Goal: Task Accomplishment & Management: Use online tool/utility

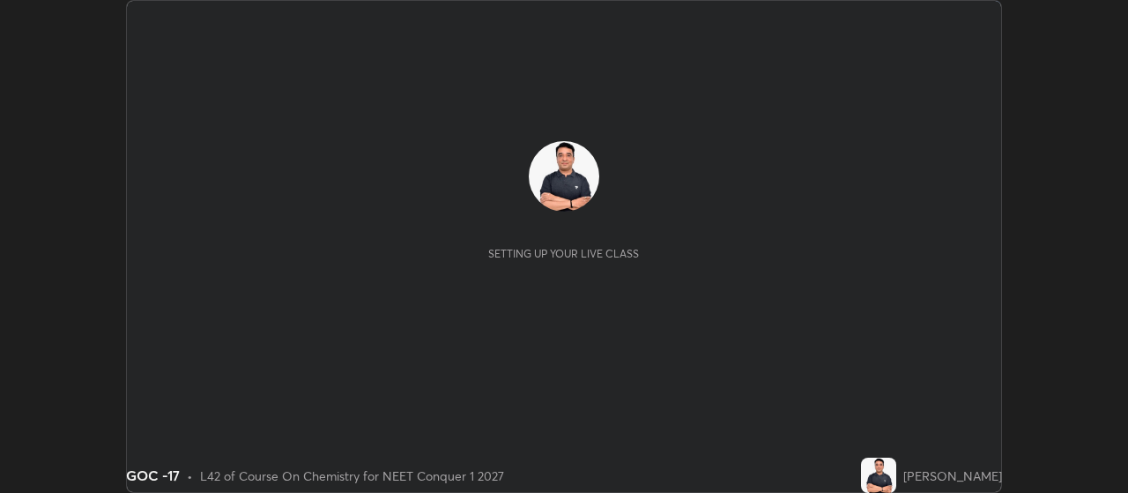
scroll to position [493, 1127]
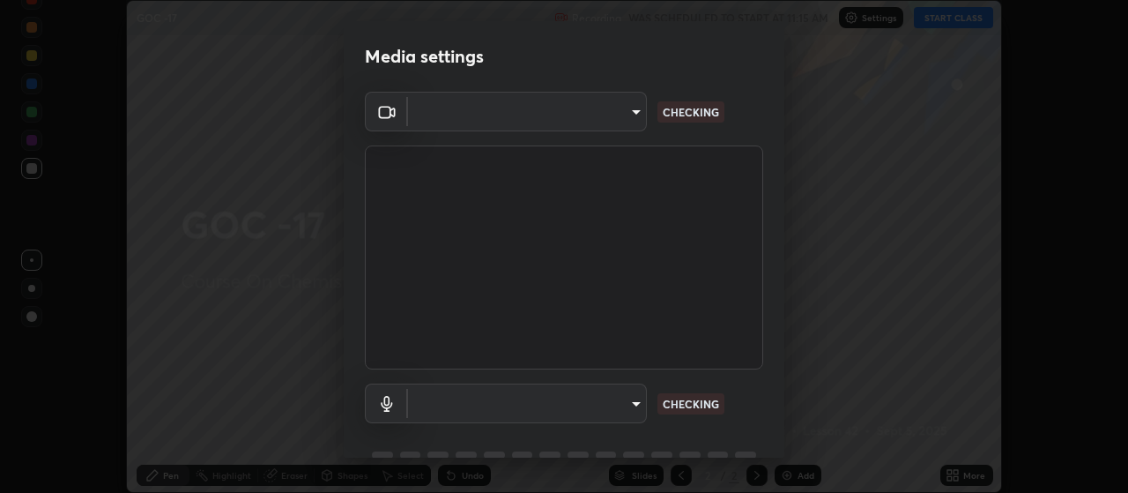
type input "3aa1f2dfd03d01f189a8a01f68d52051269995ca7ca0ffcaee6397e0c867a5cc"
click at [788, 307] on div "Media settings Cam Link 4K (0fd9:0066) 3aa1f2dfd03d01f189a8a01f68d52051269995ca…" at bounding box center [564, 246] width 1128 height 493
drag, startPoint x: 752, startPoint y: 411, endPoint x: 775, endPoint y: 329, distance: 86.2
click at [775, 329] on div "Cam Link 4K (0fd9:0066) 3aa1f2dfd03d01f189a8a01f68d52051269995ca7ca0ffcaee6397e…" at bounding box center [564, 289] width 441 height 395
click at [787, 341] on div "Media settings Cam Link 4K (0fd9:0066) 3aa1f2dfd03d01f189a8a01f68d52051269995ca…" at bounding box center [564, 246] width 1128 height 493
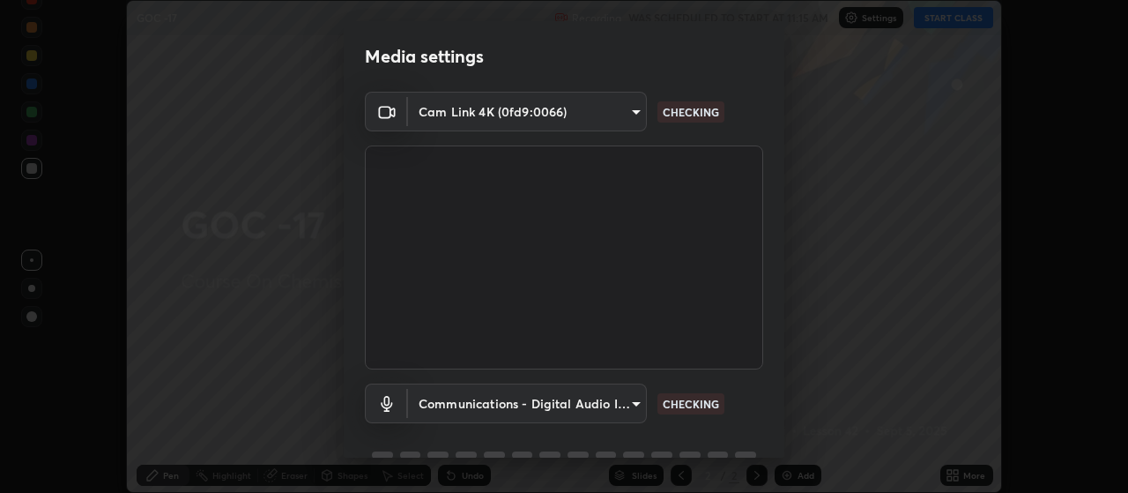
drag, startPoint x: 779, startPoint y: 399, endPoint x: 783, endPoint y: 453, distance: 53.9
click at [783, 453] on div "Media settings Cam Link 4K (0fd9:0066) 3aa1f2dfd03d01f189a8a01f68d52051269995ca…" at bounding box center [564, 246] width 1128 height 493
drag, startPoint x: 765, startPoint y: 394, endPoint x: 807, endPoint y: 240, distance: 159.9
click at [807, 240] on div "Media settings Cam Link 4K (0fd9:0066) 3aa1f2dfd03d01f189a8a01f68d52051269995ca…" at bounding box center [564, 246] width 1128 height 493
drag, startPoint x: 796, startPoint y: 272, endPoint x: 773, endPoint y: 378, distance: 108.2
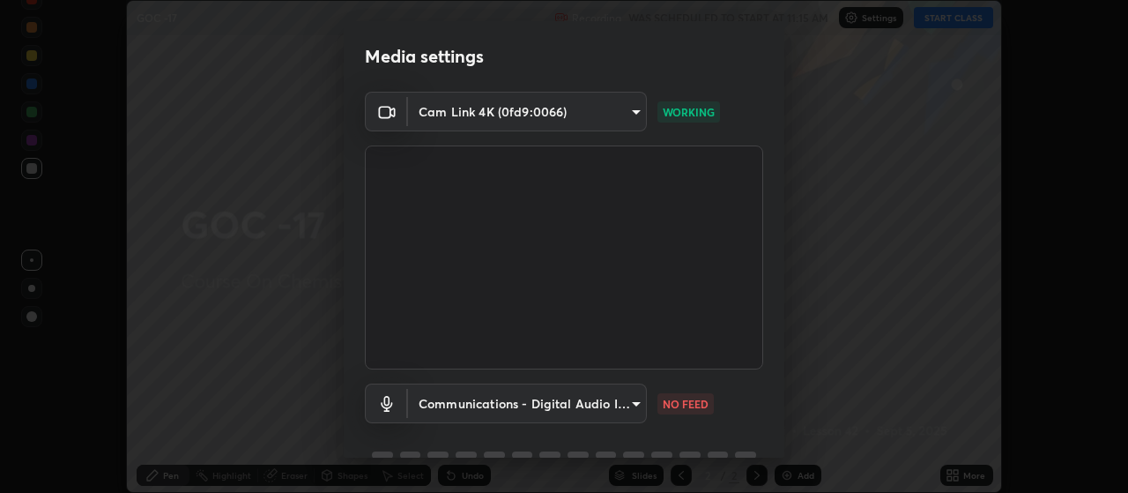
click at [773, 378] on div "Media settings Cam Link 4K (0fd9:0066) 3aa1f2dfd03d01f189a8a01f68d52051269995ca…" at bounding box center [564, 246] width 1128 height 493
click at [619, 400] on body "Erase all GOC -17 Recording WAS SCHEDULED TO START AT 11:15 AM Settings START C…" at bounding box center [564, 246] width 1128 height 493
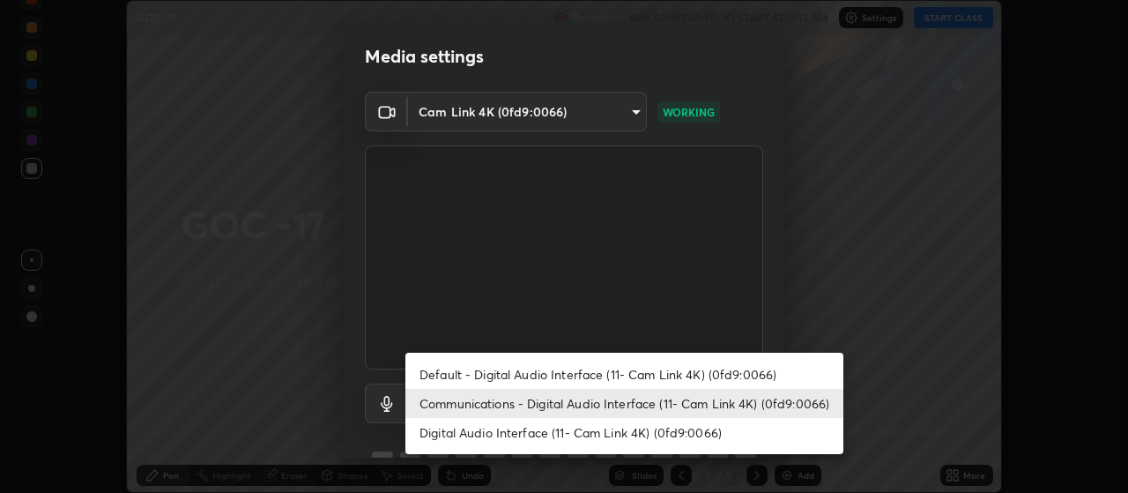
click at [580, 400] on li "Communications - Digital Audio Interface (11- Cam Link 4K) (0fd9:0066)" at bounding box center [624, 403] width 438 height 29
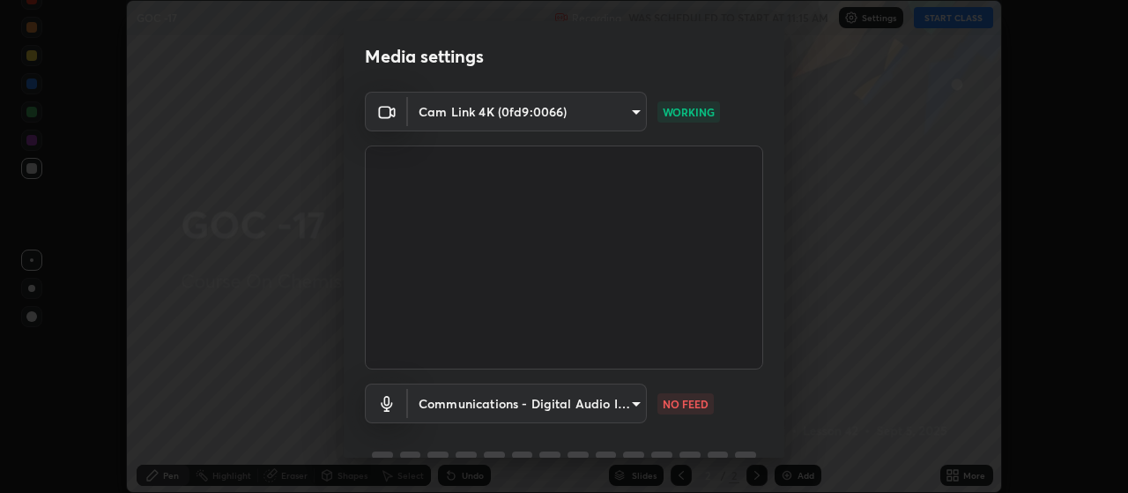
drag, startPoint x: 766, startPoint y: 406, endPoint x: 776, endPoint y: 346, distance: 60.8
click at [776, 346] on div "Cam Link 4K (0fd9:0066) 3aa1f2dfd03d01f189a8a01f68d52051269995ca7ca0ffcaee6397e…" at bounding box center [564, 289] width 441 height 395
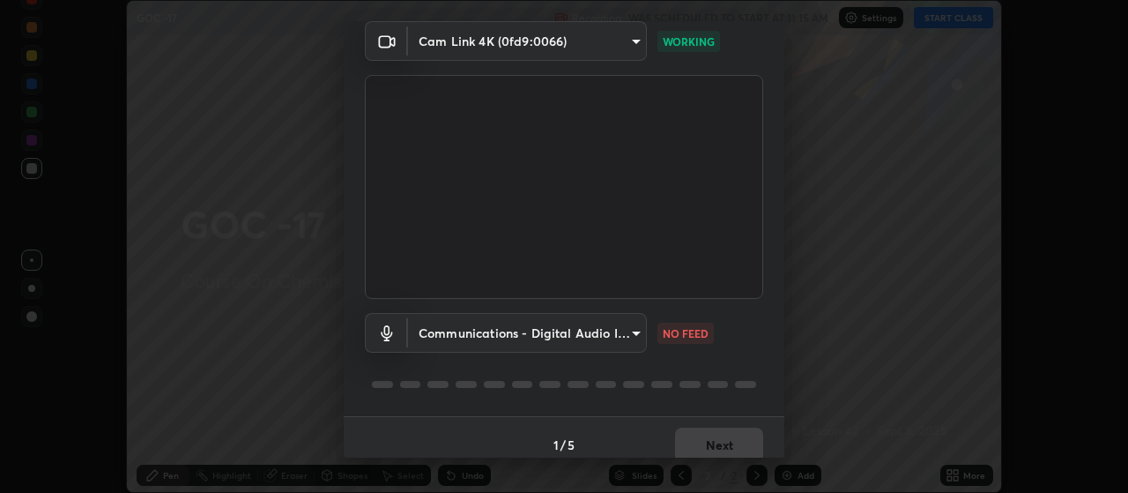
scroll to position [85, 0]
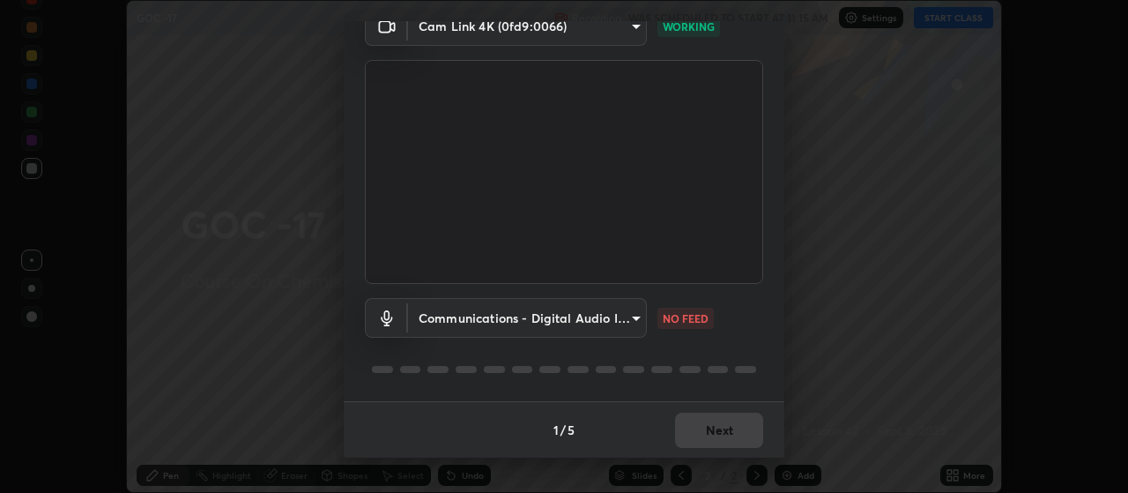
drag, startPoint x: 776, startPoint y: 448, endPoint x: 777, endPoint y: 464, distance: 15.9
click at [777, 464] on div "Media settings Cam Link 4K (0fd9:0066) 3aa1f2dfd03d01f189a8a01f68d52051269995ca…" at bounding box center [564, 246] width 1128 height 493
click at [617, 327] on body "Erase all GOC -17 Recording WAS SCHEDULED TO START AT 11:15 AM Settings START C…" at bounding box center [564, 246] width 1128 height 493
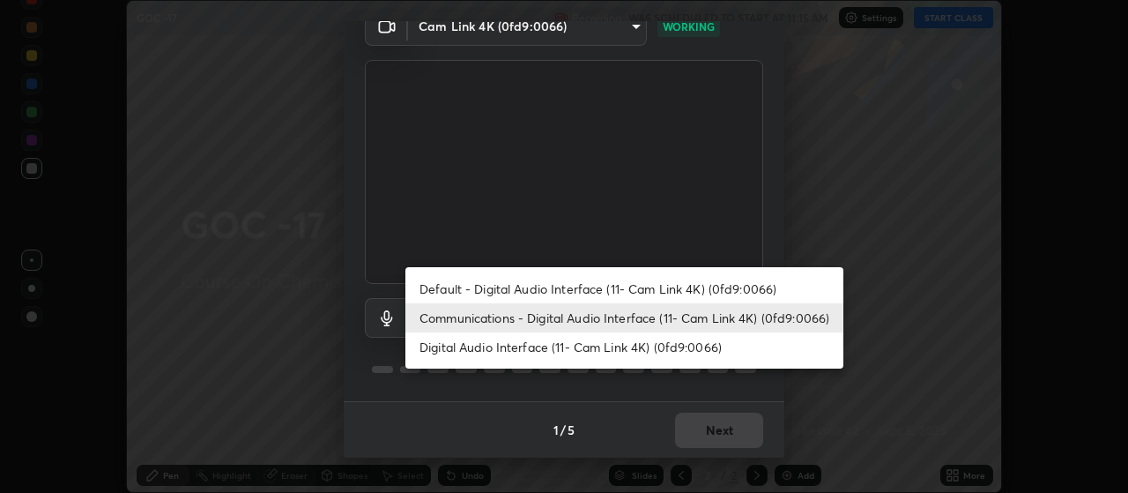
click at [639, 291] on li "Default - Digital Audio Interface (11- Cam Link 4K) (0fd9:0066)" at bounding box center [624, 288] width 438 height 29
type input "default"
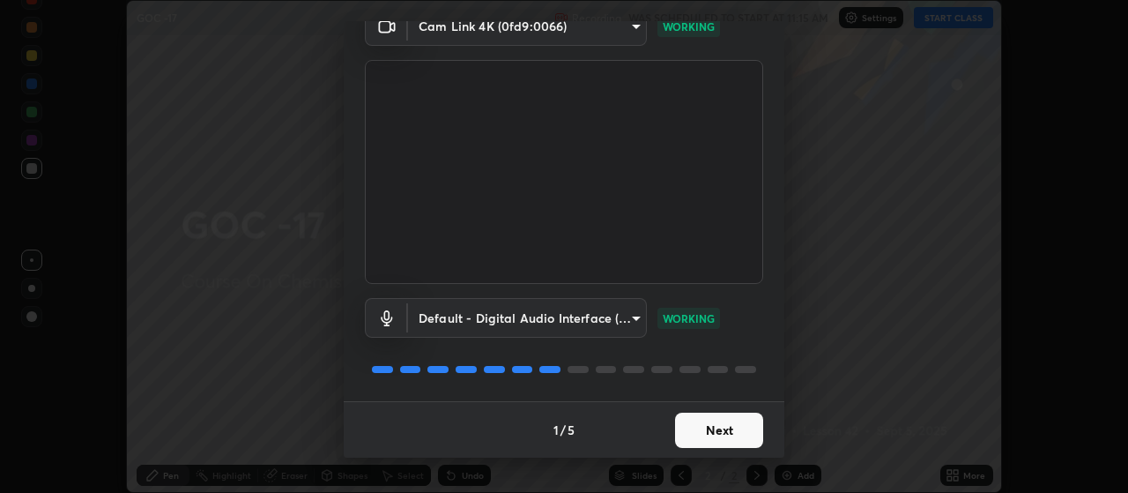
click at [722, 432] on button "Next" at bounding box center [719, 429] width 88 height 35
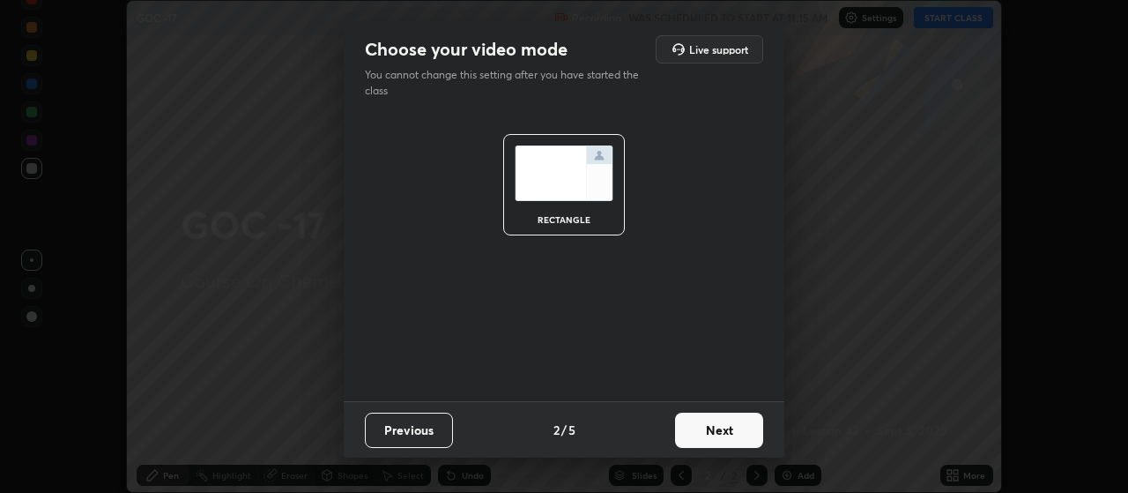
click at [750, 430] on button "Next" at bounding box center [719, 429] width 88 height 35
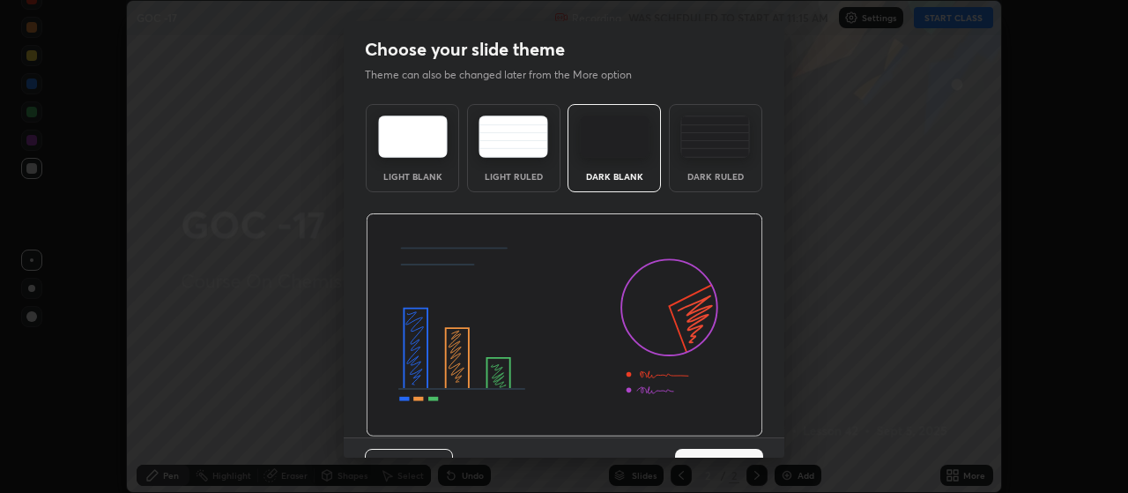
click at [749, 450] on button "Next" at bounding box center [719, 465] width 88 height 35
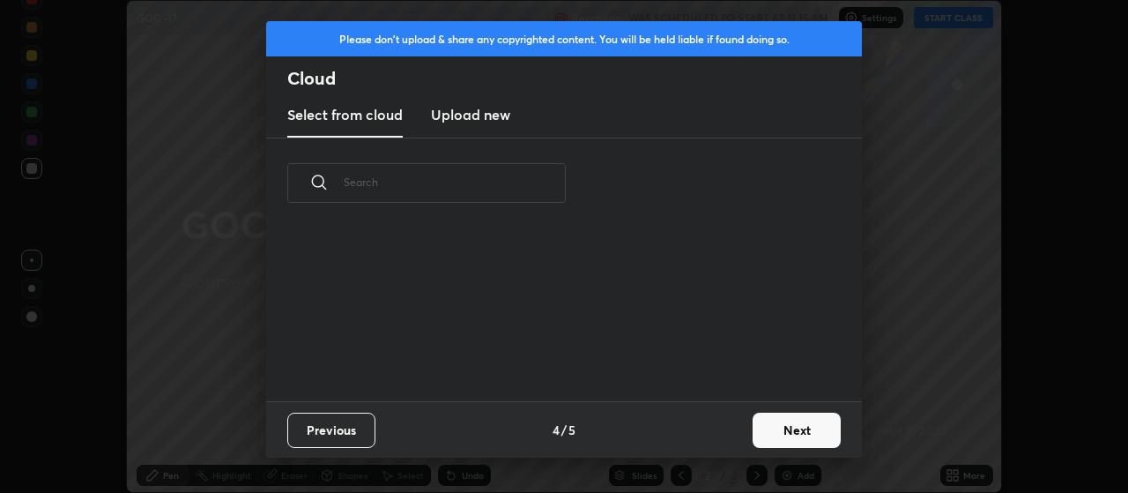
click at [792, 432] on button "Next" at bounding box center [796, 429] width 88 height 35
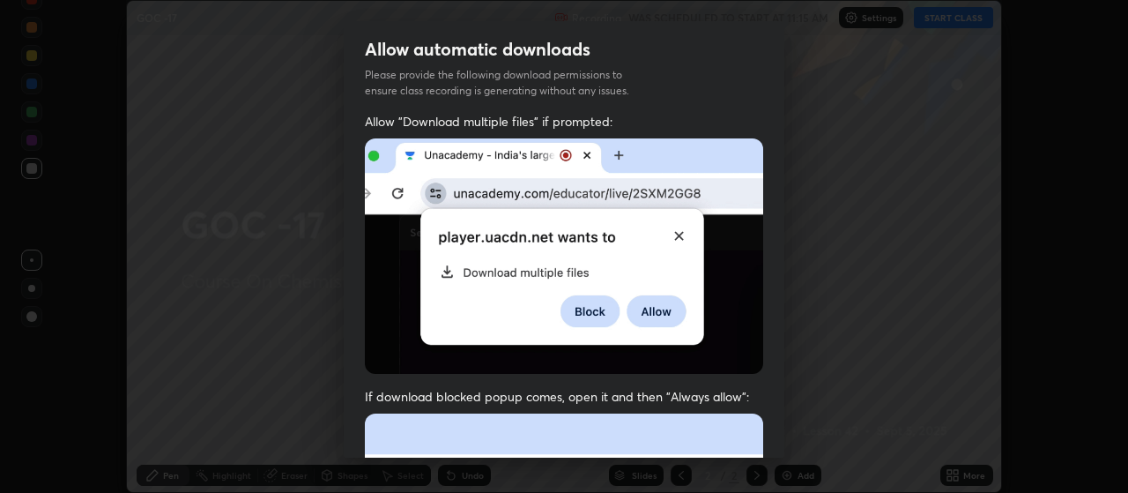
click at [798, 205] on div "Allow automatic downloads Please provide the following download permissions to …" at bounding box center [564, 246] width 1128 height 493
click at [674, 233] on img at bounding box center [564, 255] width 398 height 235
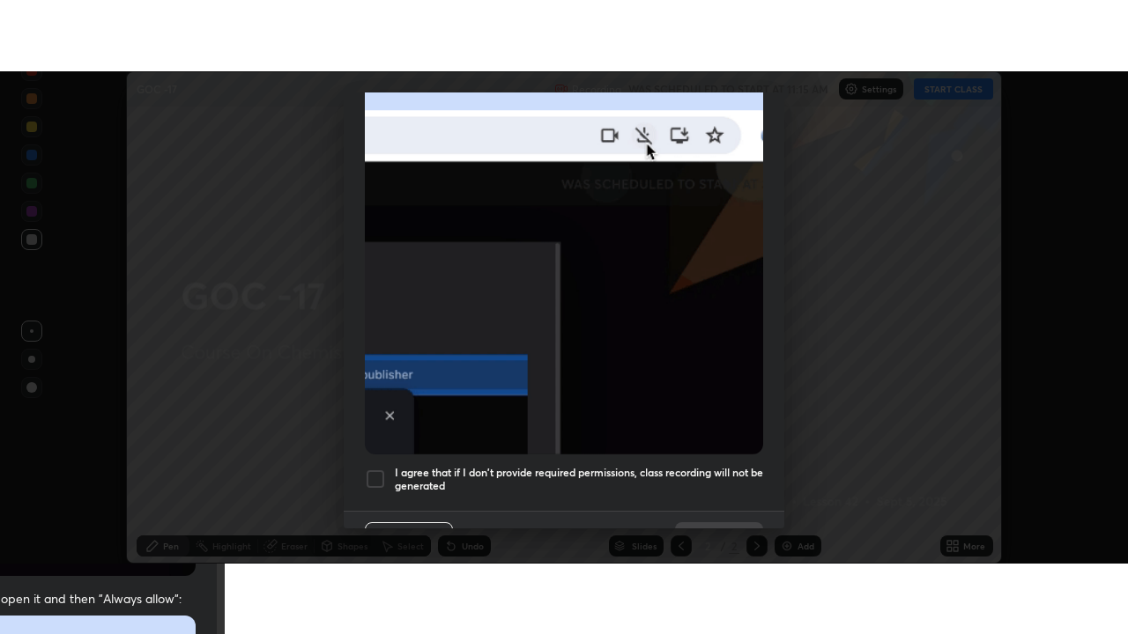
scroll to position [445, 0]
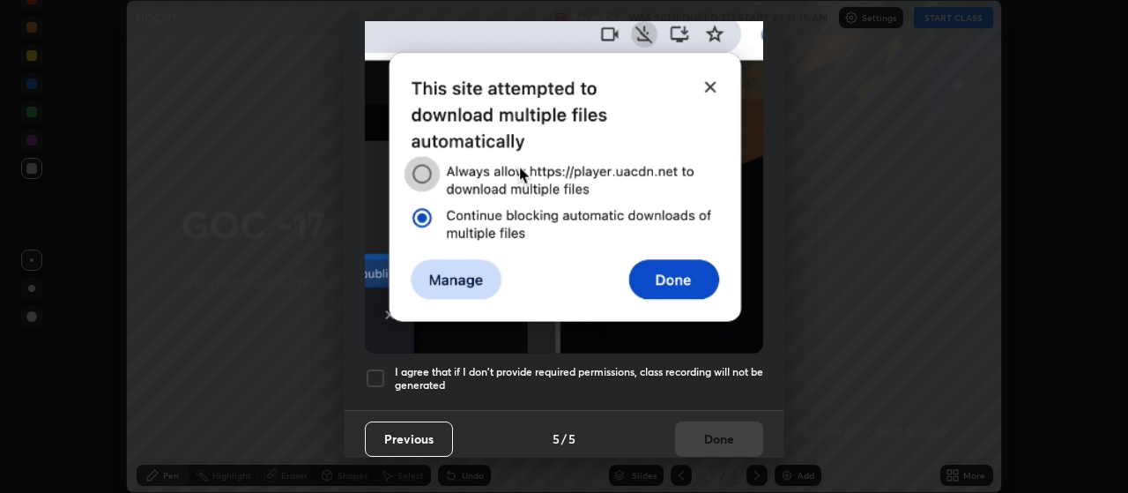
click at [374, 373] on div at bounding box center [375, 377] width 21 height 21
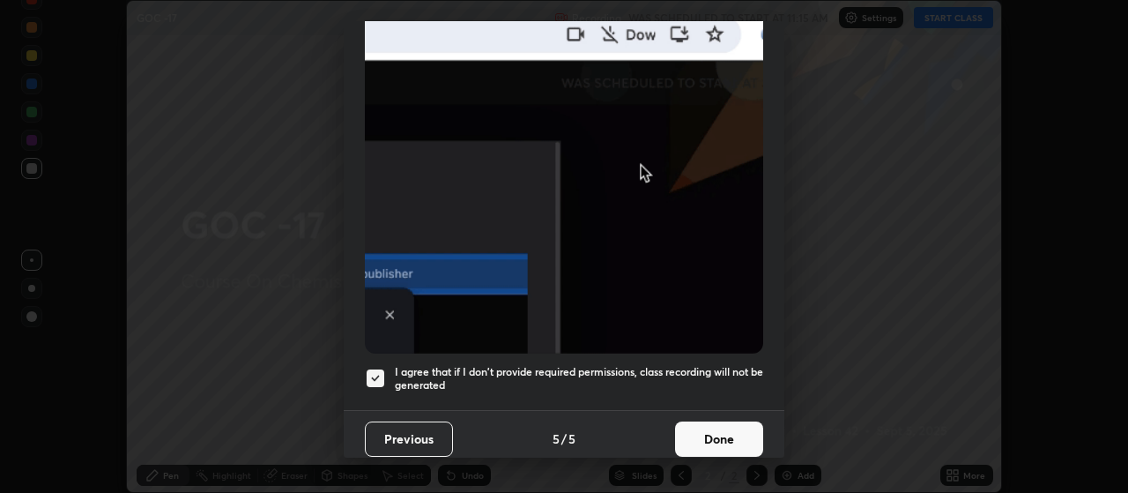
click at [715, 427] on button "Done" at bounding box center [719, 438] width 88 height 35
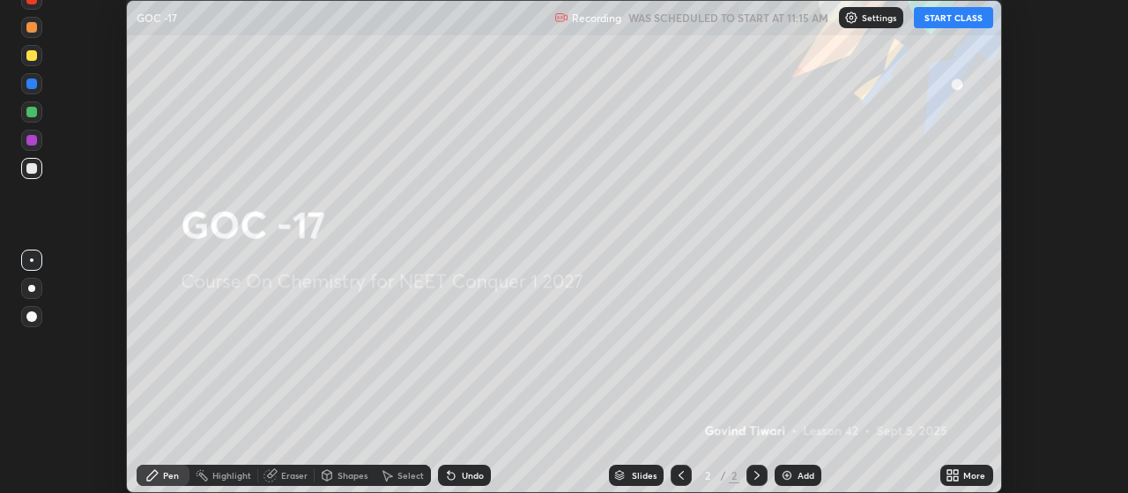
click at [949, 476] on icon at bounding box center [949, 478] width 4 height 4
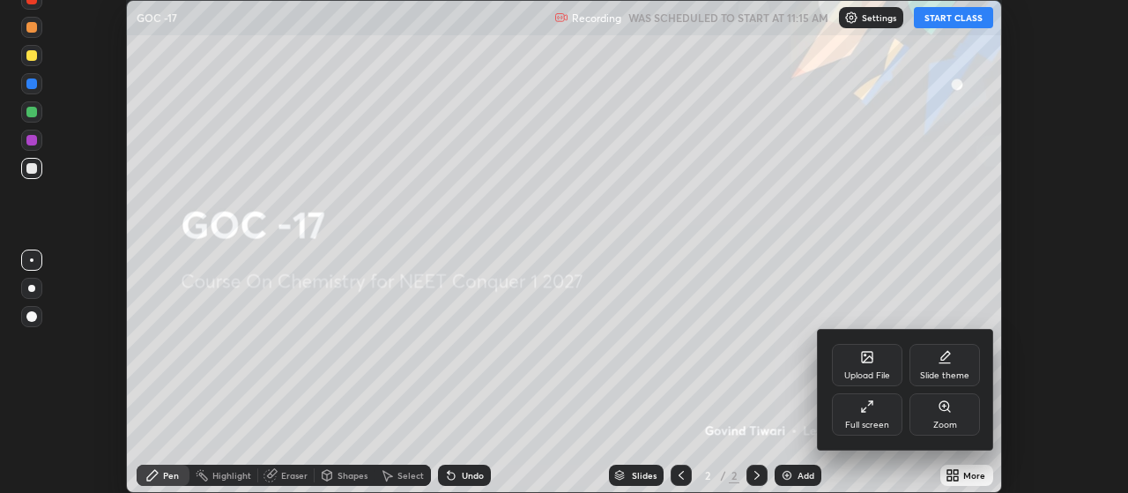
click at [858, 423] on div "Full screen" at bounding box center [867, 424] width 44 height 9
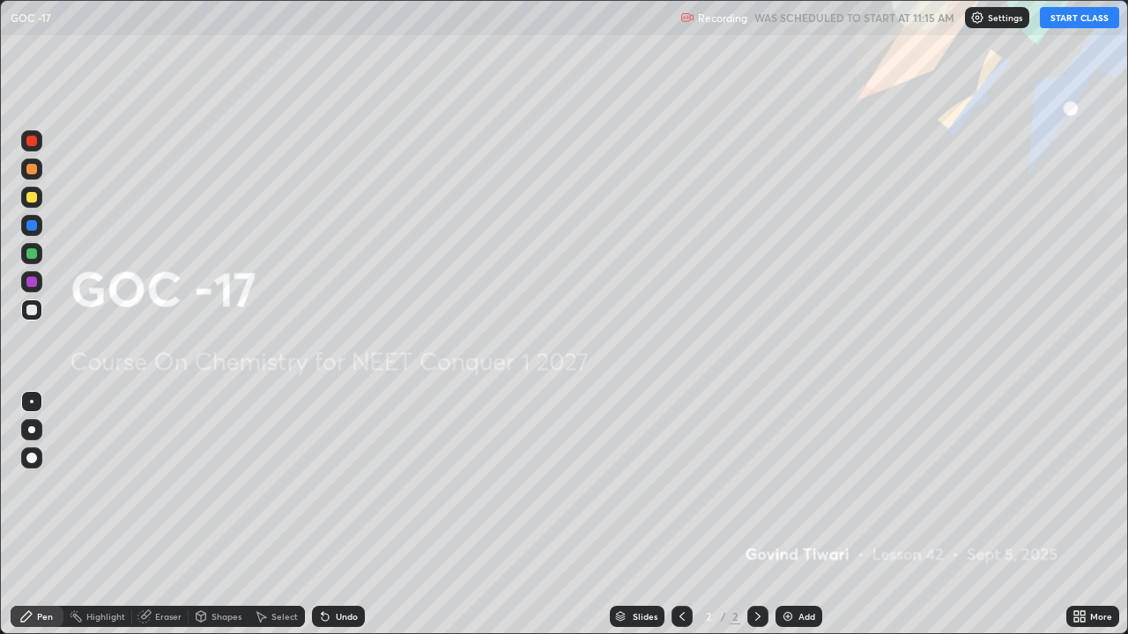
scroll to position [634, 1128]
click at [1080, 19] on button "START CLASS" at bounding box center [1079, 17] width 79 height 21
click at [23, 435] on div at bounding box center [31, 429] width 21 height 21
click at [781, 492] on img at bounding box center [788, 617] width 14 height 14
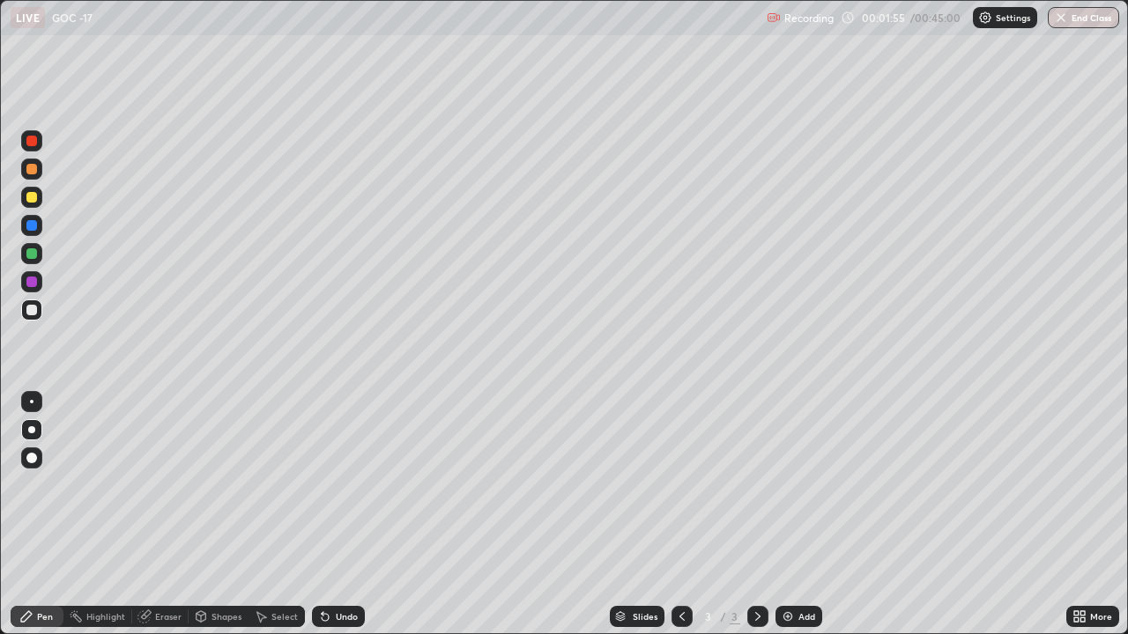
click at [159, 492] on div "Eraser" at bounding box center [160, 616] width 56 height 21
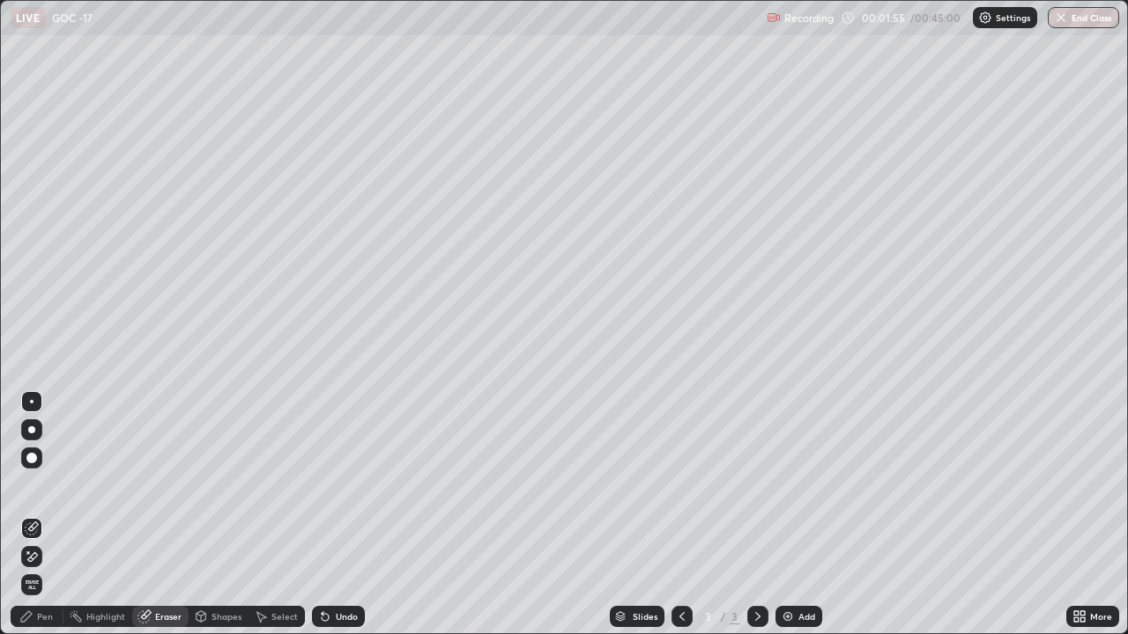
click at [32, 492] on icon at bounding box center [32, 557] width 14 height 15
click at [37, 492] on div "Pen" at bounding box center [37, 616] width 53 height 35
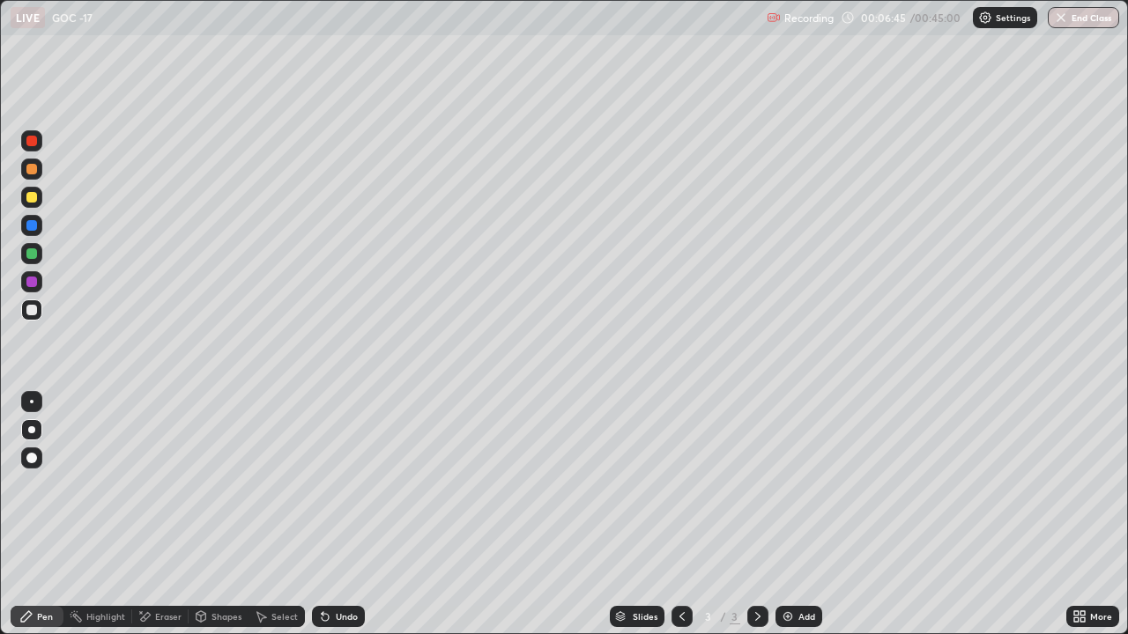
click at [166, 492] on div "Eraser" at bounding box center [168, 616] width 26 height 9
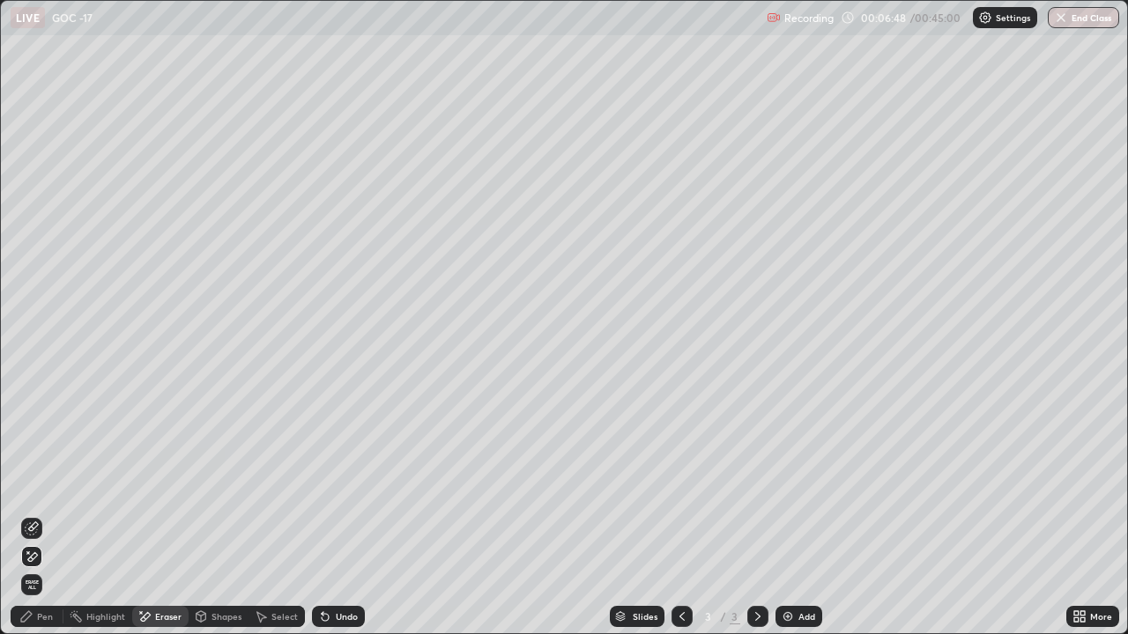
click at [45, 492] on div "Pen" at bounding box center [45, 616] width 16 height 9
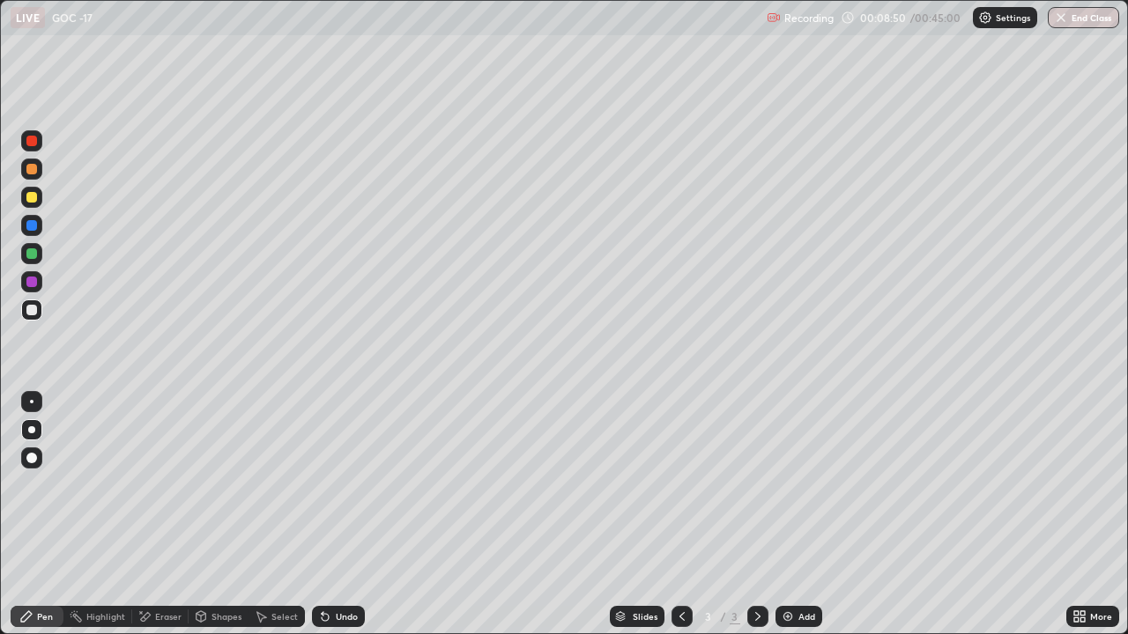
click at [790, 492] on div "Add" at bounding box center [798, 616] width 47 height 21
click at [26, 256] on div at bounding box center [31, 253] width 11 height 11
click at [35, 313] on div at bounding box center [31, 310] width 11 height 11
click at [33, 202] on div at bounding box center [31, 197] width 11 height 11
click at [790, 492] on div "Add" at bounding box center [798, 616] width 47 height 21
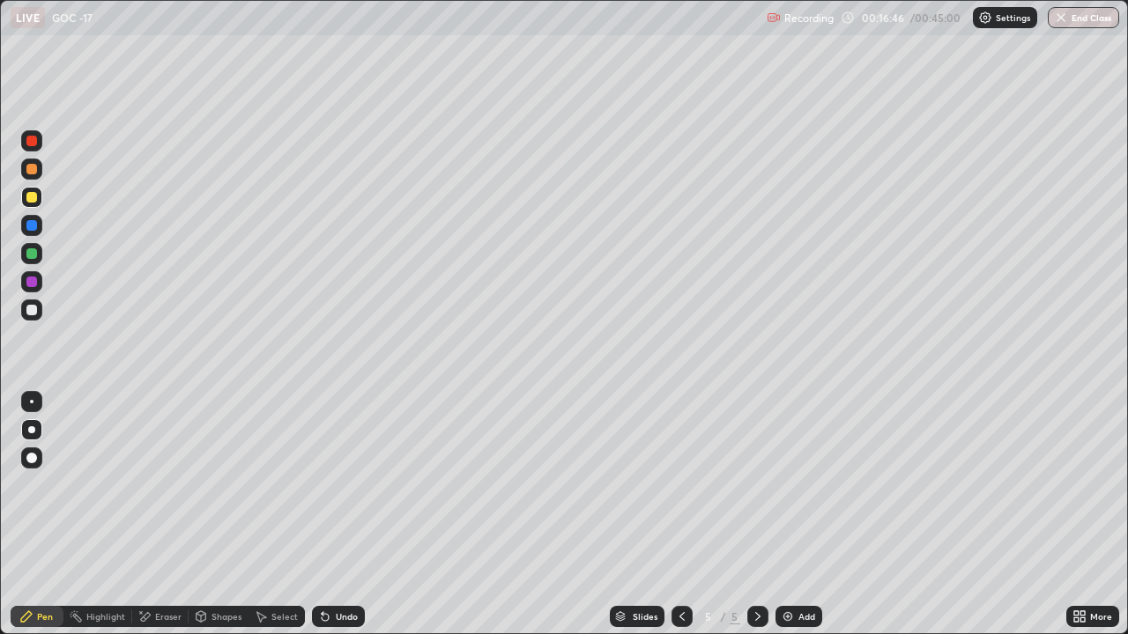
click at [28, 470] on div at bounding box center [31, 458] width 21 height 28
click at [26, 308] on div at bounding box center [31, 310] width 21 height 21
click at [164, 492] on div "Eraser" at bounding box center [168, 616] width 26 height 9
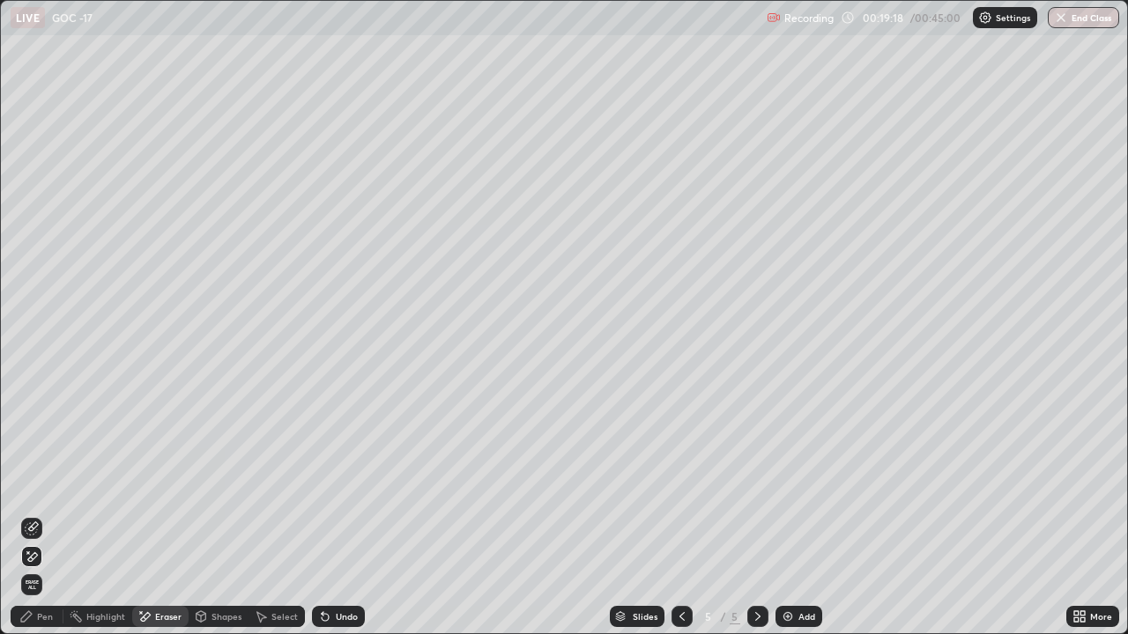
click at [41, 492] on div "Pen" at bounding box center [45, 616] width 16 height 9
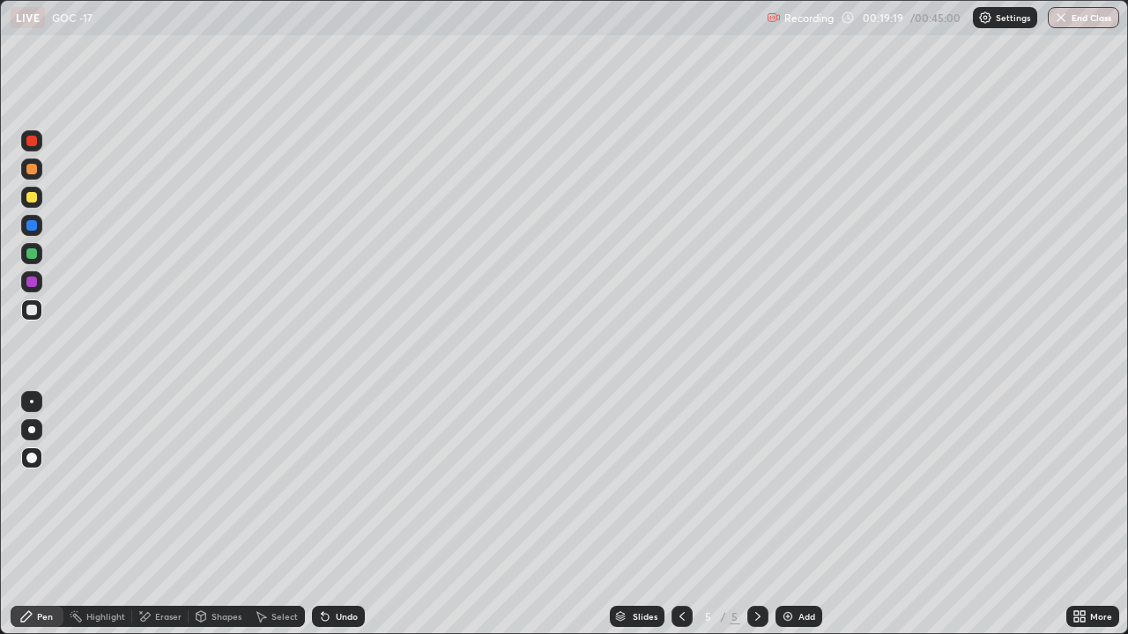
click at [32, 191] on div at bounding box center [31, 197] width 21 height 21
click at [160, 492] on div "Eraser" at bounding box center [168, 616] width 26 height 9
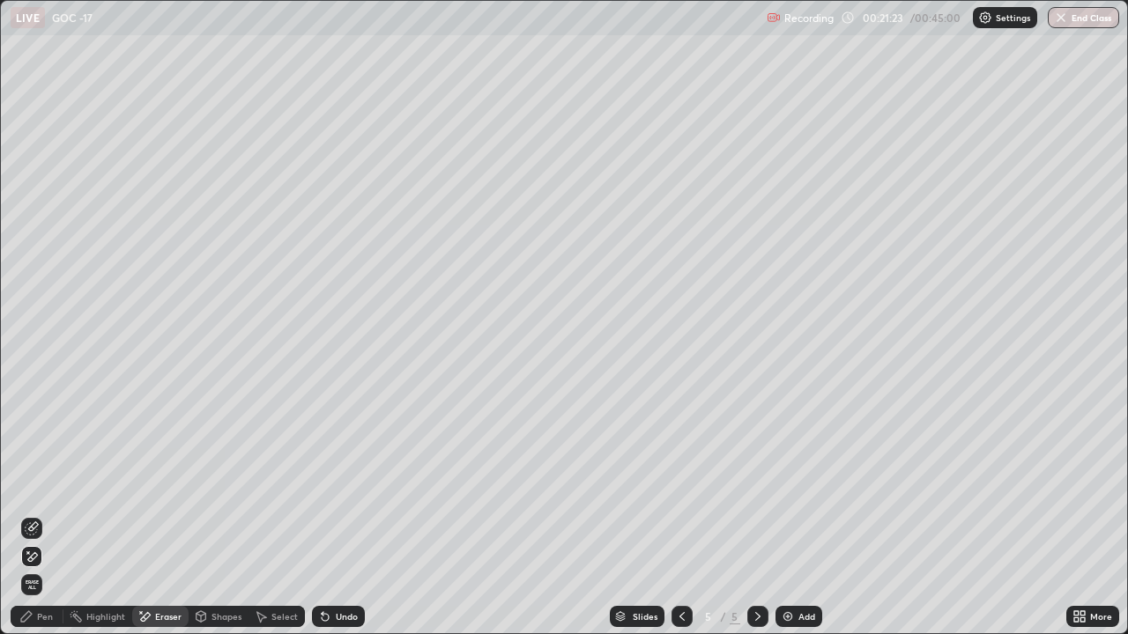
click at [39, 492] on div "Pen" at bounding box center [37, 616] width 53 height 21
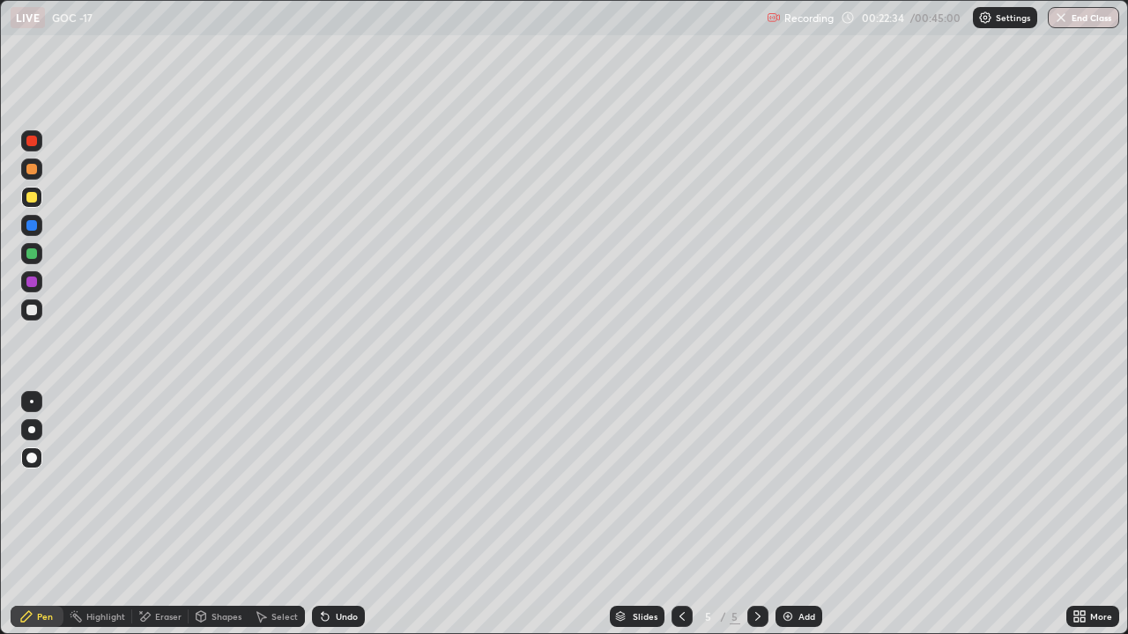
click at [781, 492] on img at bounding box center [788, 617] width 14 height 14
click at [34, 316] on div at bounding box center [31, 310] width 21 height 21
click at [36, 198] on div at bounding box center [31, 197] width 11 height 11
click at [26, 309] on div at bounding box center [31, 310] width 21 height 21
click at [161, 492] on div "Eraser" at bounding box center [168, 616] width 26 height 9
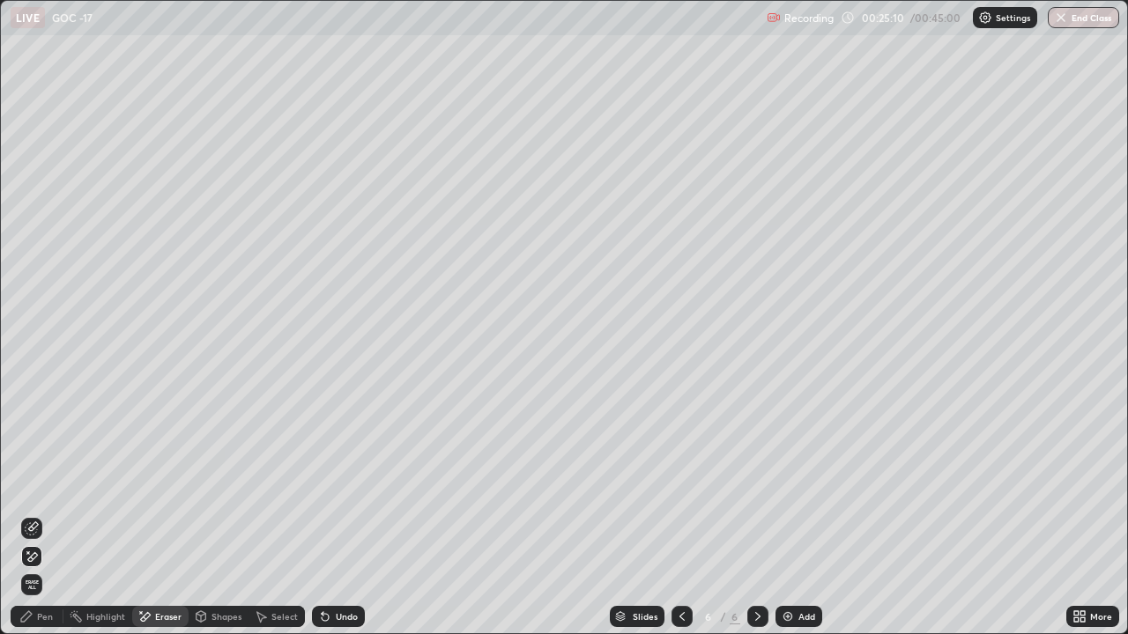
click at [28, 492] on div "Pen" at bounding box center [37, 616] width 53 height 21
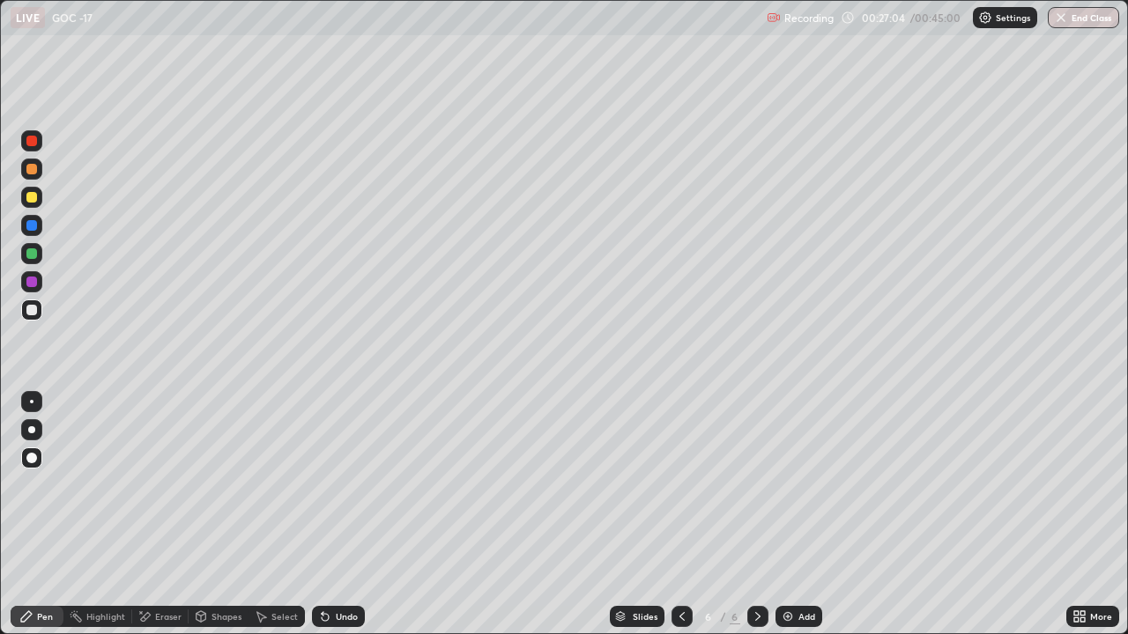
click at [790, 492] on div "Add" at bounding box center [798, 616] width 47 height 21
click at [35, 196] on div at bounding box center [31, 197] width 11 height 11
click at [524, 492] on div "LIVE GOC -17 Recording 00:27:32 / 00:45:00 Settings End Class Setting up your l…" at bounding box center [564, 317] width 1128 height 634
click at [532, 492] on div "Slides 7 / 7 Add" at bounding box center [715, 616] width 701 height 35
click at [617, 492] on div "LIVE GOC -17 Recording 00:28:09 / 00:45:00 Settings End Class Setting up your l…" at bounding box center [564, 317] width 1128 height 634
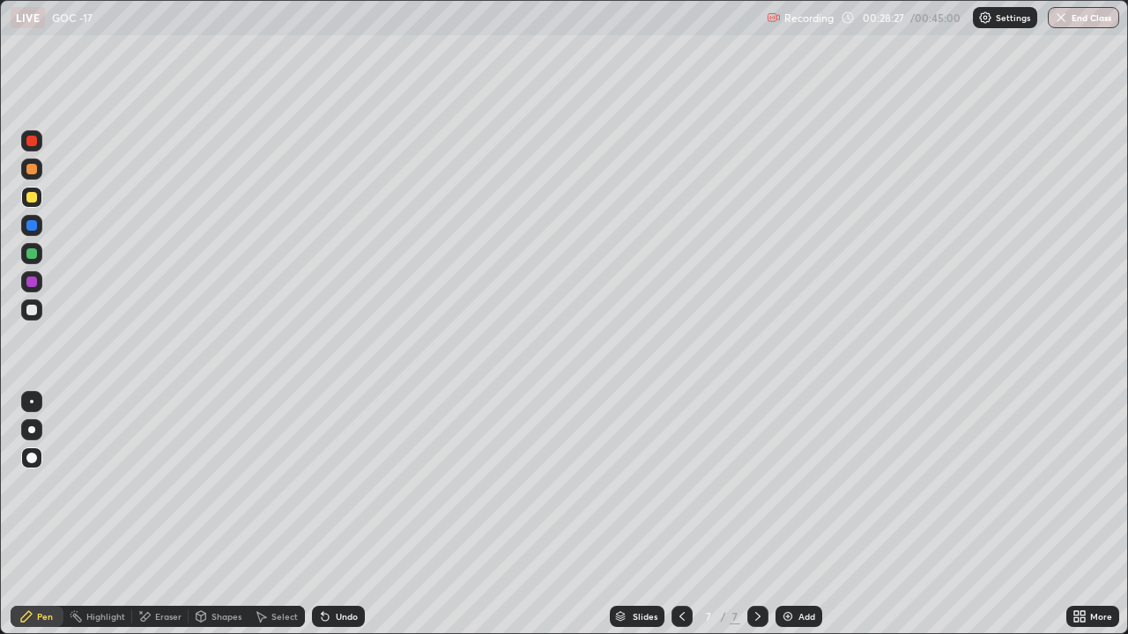
click at [792, 492] on div "Add" at bounding box center [798, 616] width 47 height 21
click at [27, 322] on div at bounding box center [31, 310] width 21 height 28
click at [655, 492] on div "LIVE GOC -17 Recording 00:30:34 / 00:45:00 Settings End Class Setting up your l…" at bounding box center [564, 317] width 1128 height 634
click at [28, 197] on div at bounding box center [31, 197] width 11 height 11
click at [787, 492] on div "Add" at bounding box center [798, 616] width 47 height 21
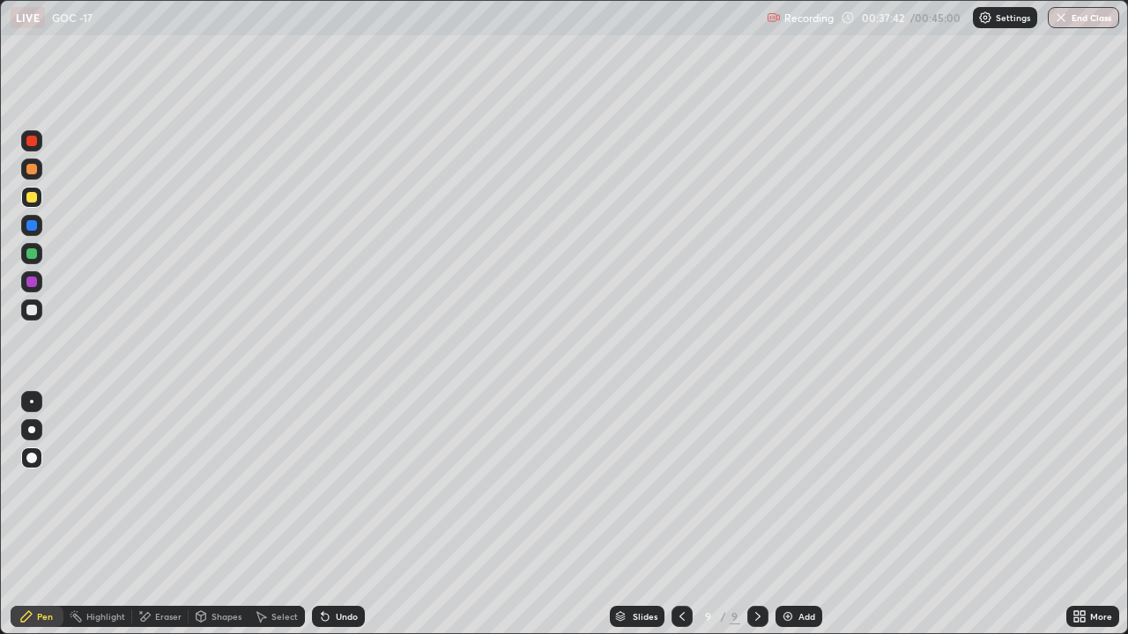
click at [27, 306] on div at bounding box center [31, 310] width 21 height 21
click at [781, 492] on img at bounding box center [788, 617] width 14 height 14
click at [26, 201] on div at bounding box center [31, 197] width 11 height 11
click at [784, 492] on img at bounding box center [788, 617] width 14 height 14
click at [39, 314] on div at bounding box center [31, 310] width 21 height 21
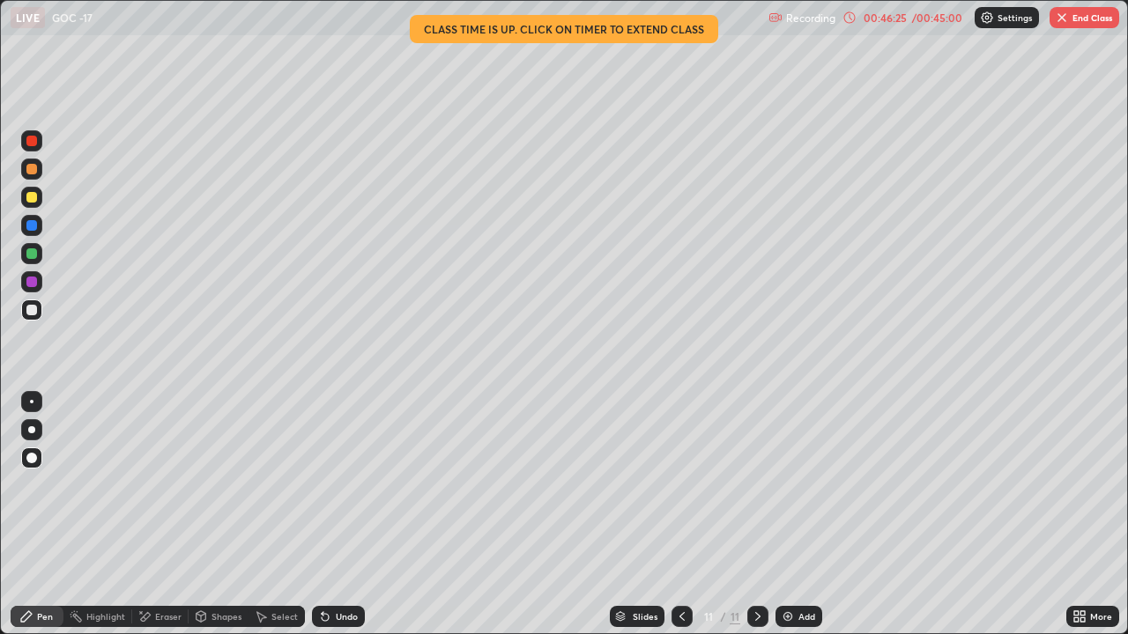
click at [28, 191] on div at bounding box center [31, 197] width 21 height 21
click at [35, 394] on div at bounding box center [31, 401] width 21 height 21
click at [24, 312] on div at bounding box center [31, 310] width 21 height 21
click at [1091, 20] on button "End Class" at bounding box center [1084, 17] width 70 height 21
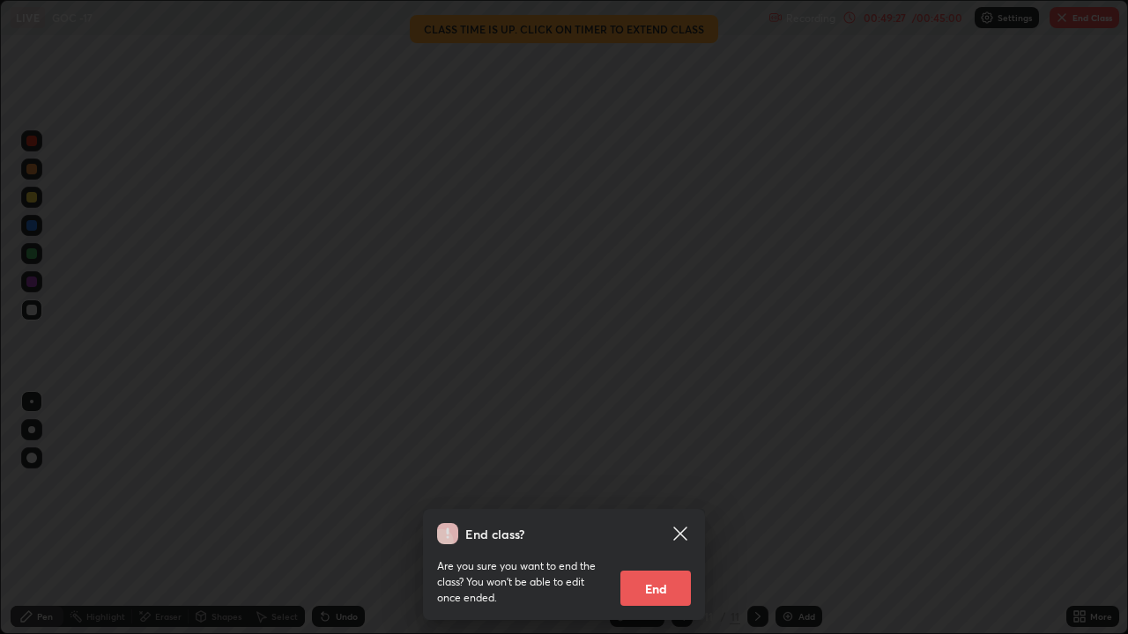
click at [663, 492] on button "End" at bounding box center [655, 588] width 70 height 35
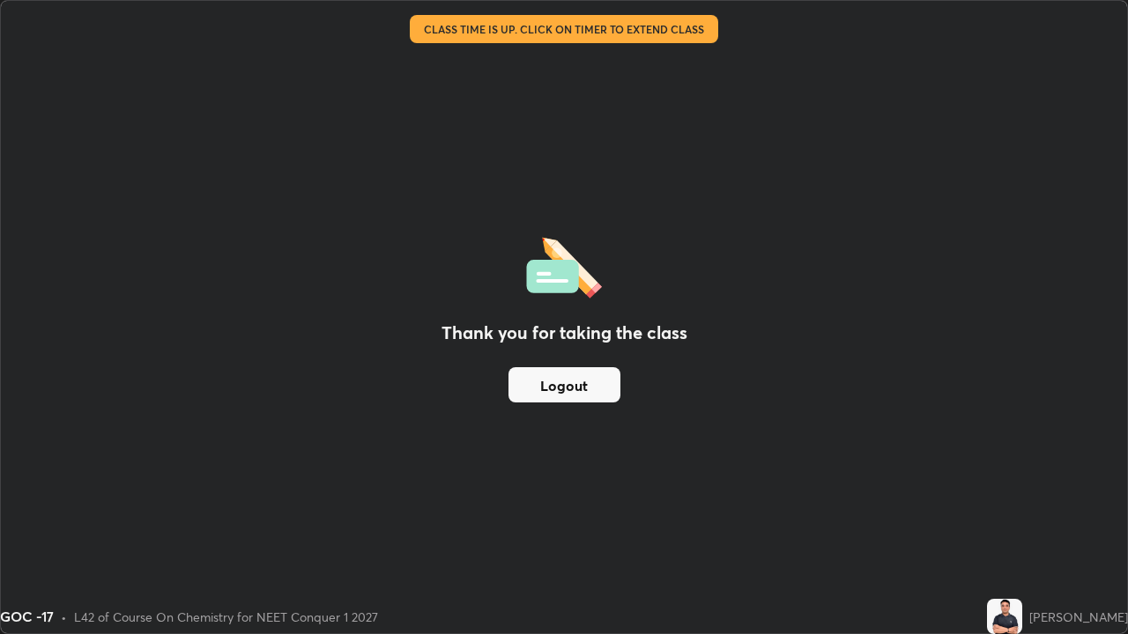
click at [585, 393] on button "Logout" at bounding box center [564, 384] width 112 height 35
click at [582, 385] on button "Logout" at bounding box center [564, 384] width 112 height 35
